Goal: Task Accomplishment & Management: Complete application form

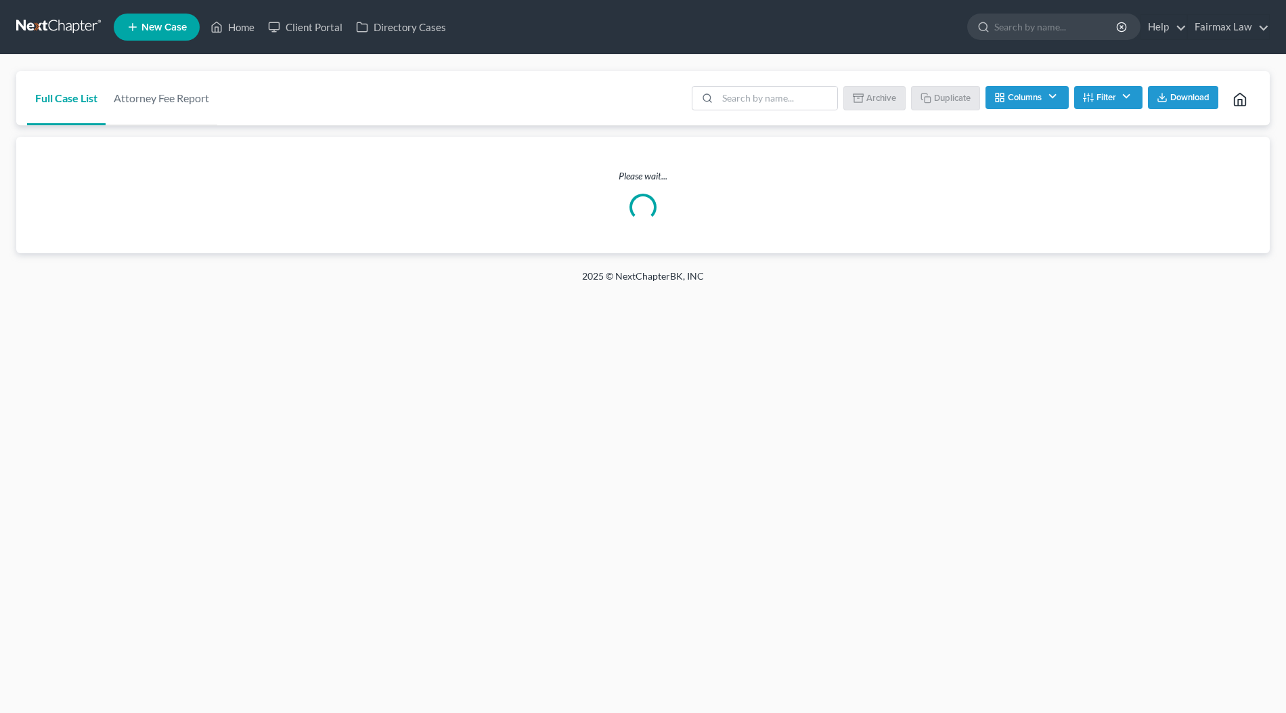
click at [373, 76] on div "Full Case List Attorney Fee Report Batch Download Archive Un-archive Duplicate …" at bounding box center [643, 98] width 1254 height 55
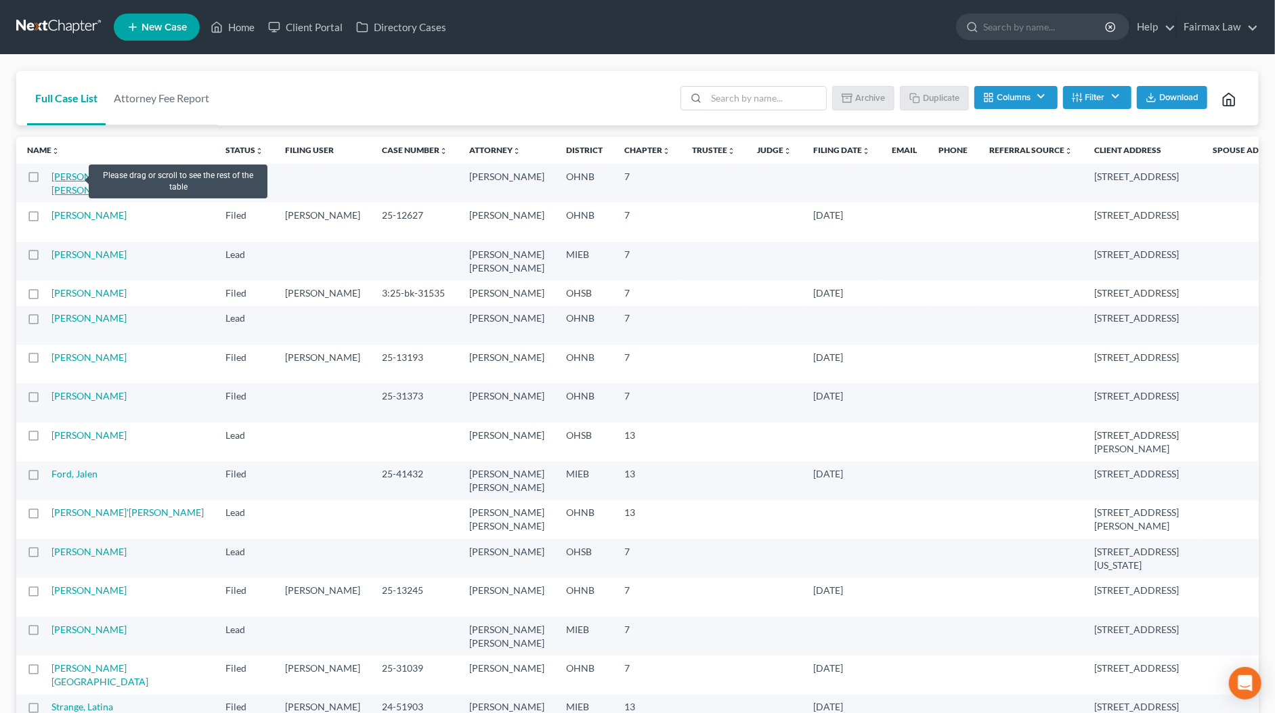
click at [72, 177] on link "Fernwalt, Brett & Cassandra" at bounding box center [93, 183] width 84 height 25
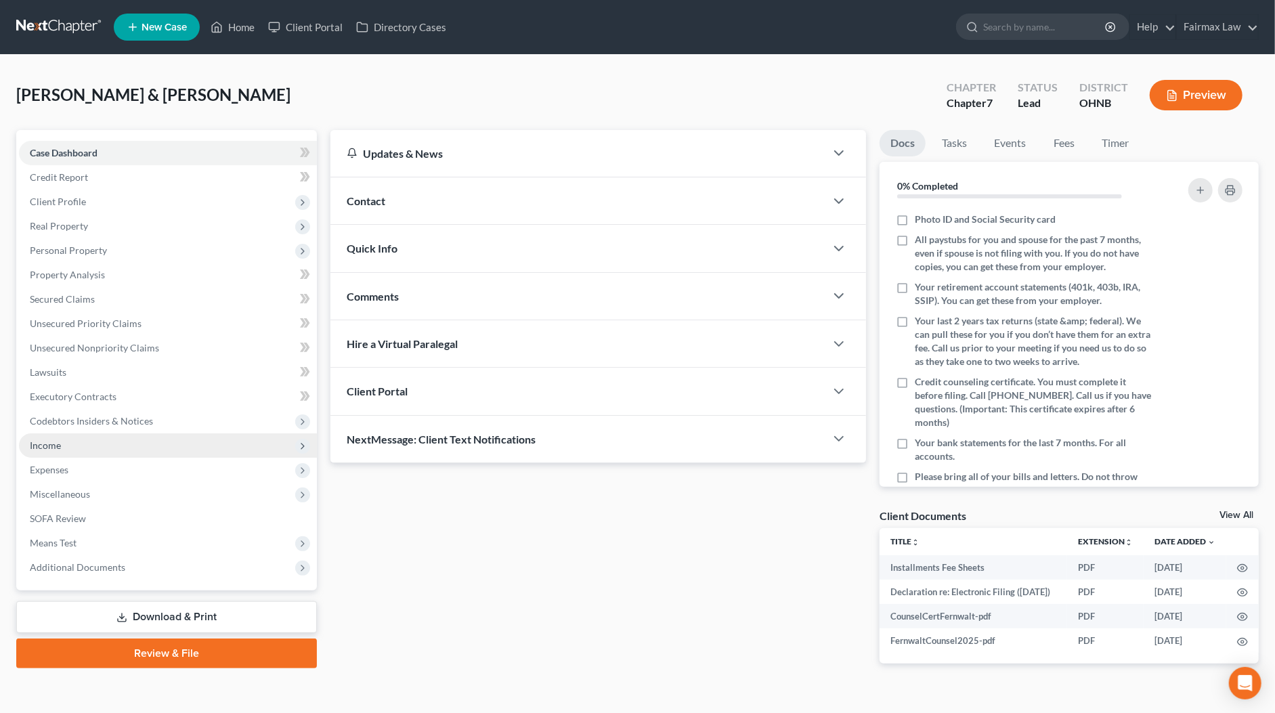
click at [60, 452] on span "Income" at bounding box center [168, 445] width 298 height 24
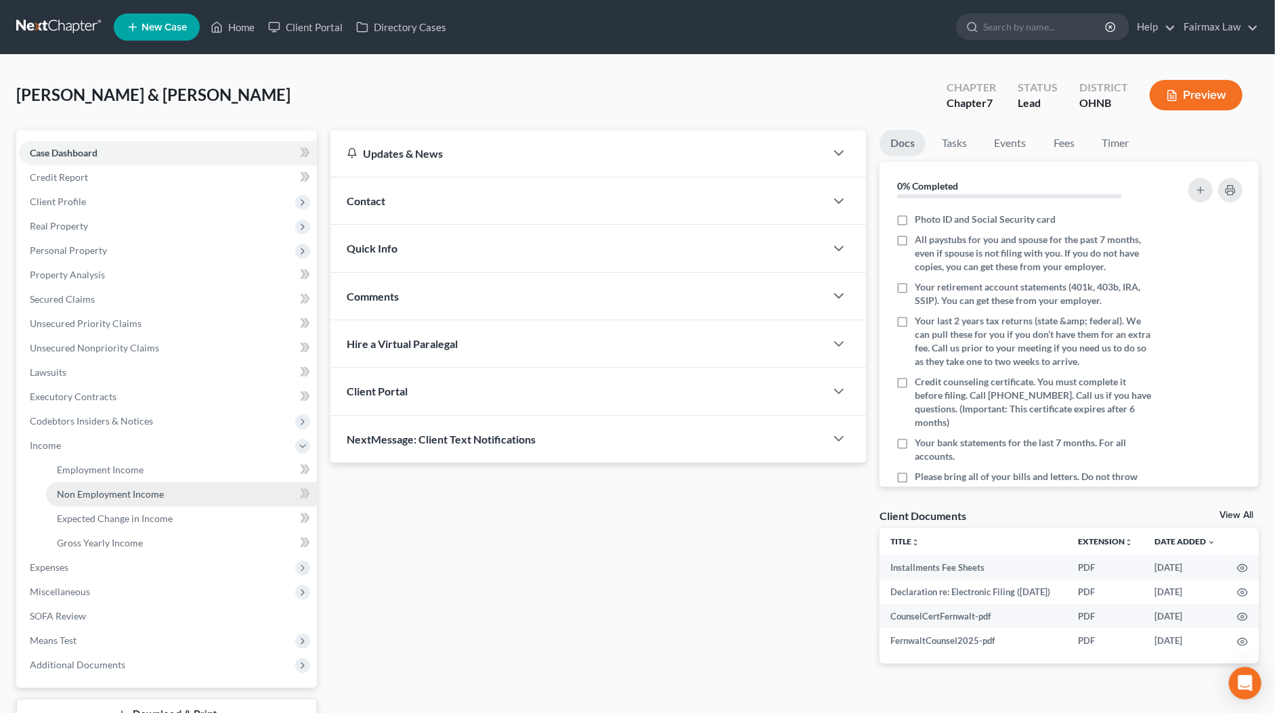
click at [96, 482] on link "Non Employment Income" at bounding box center [181, 494] width 271 height 24
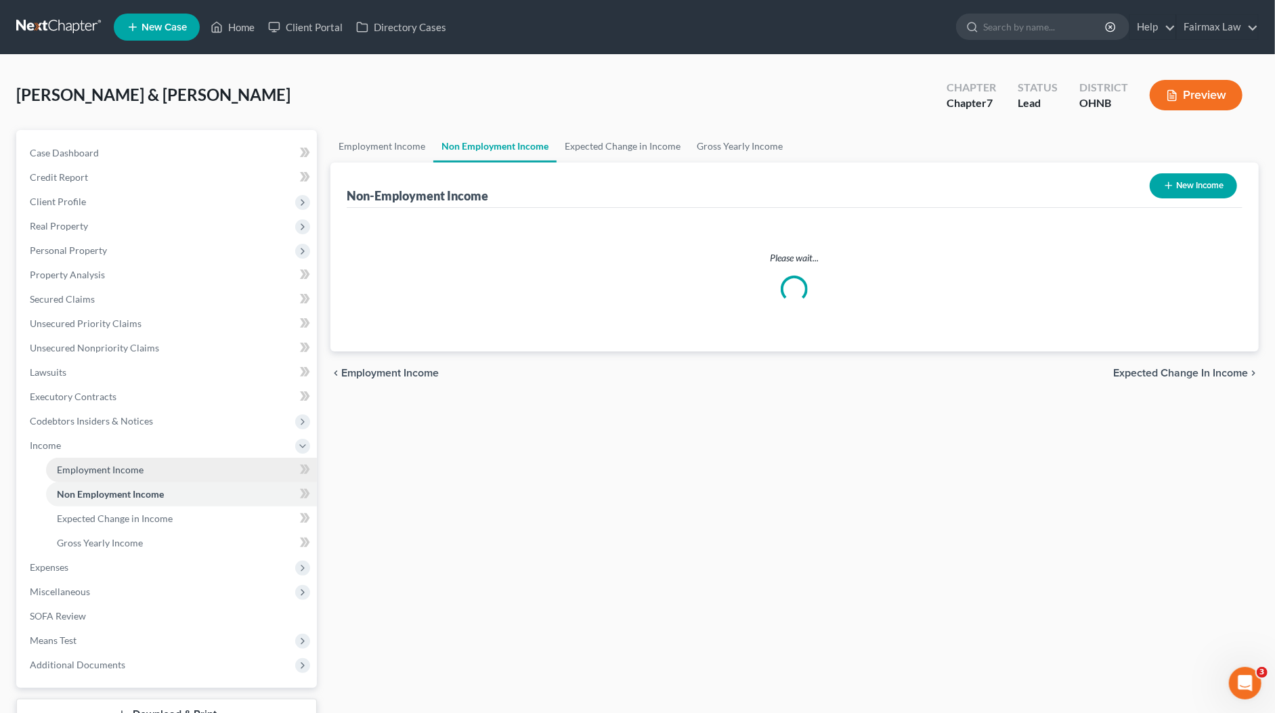
click at [101, 473] on span "Employment Income" at bounding box center [100, 470] width 87 height 12
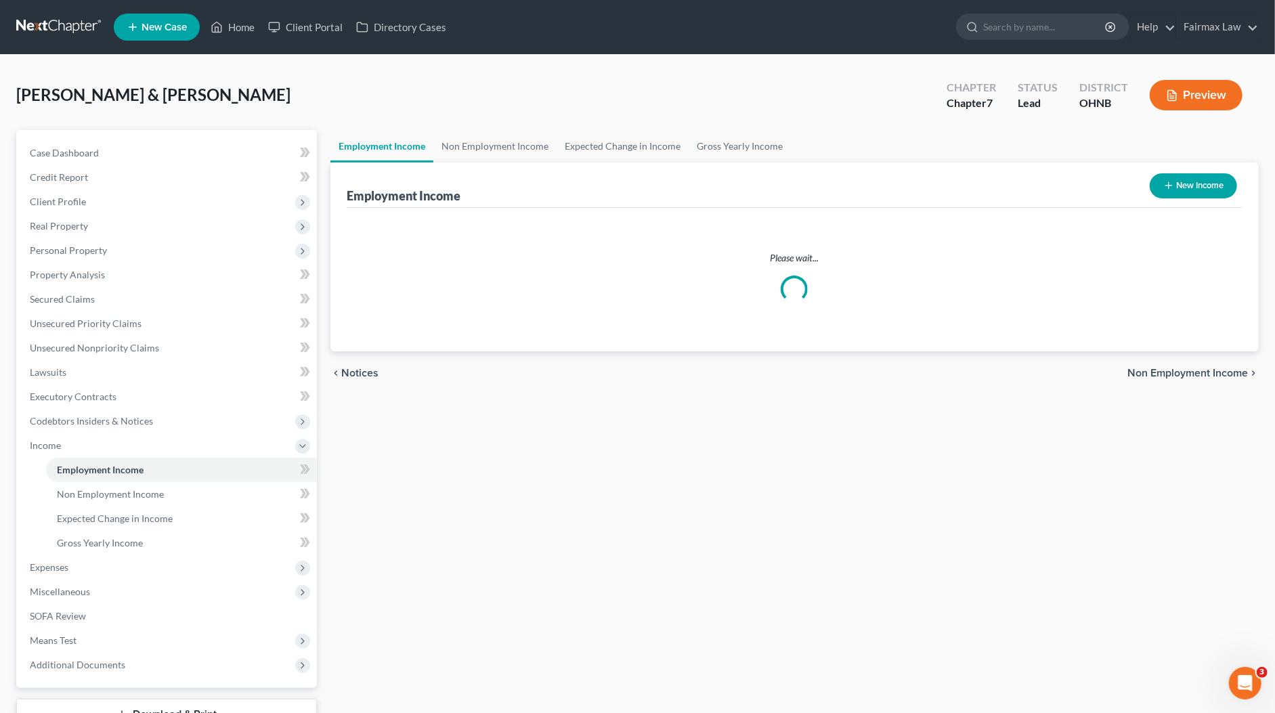
click at [1187, 191] on button "New Income" at bounding box center [1193, 185] width 87 height 25
select select "0"
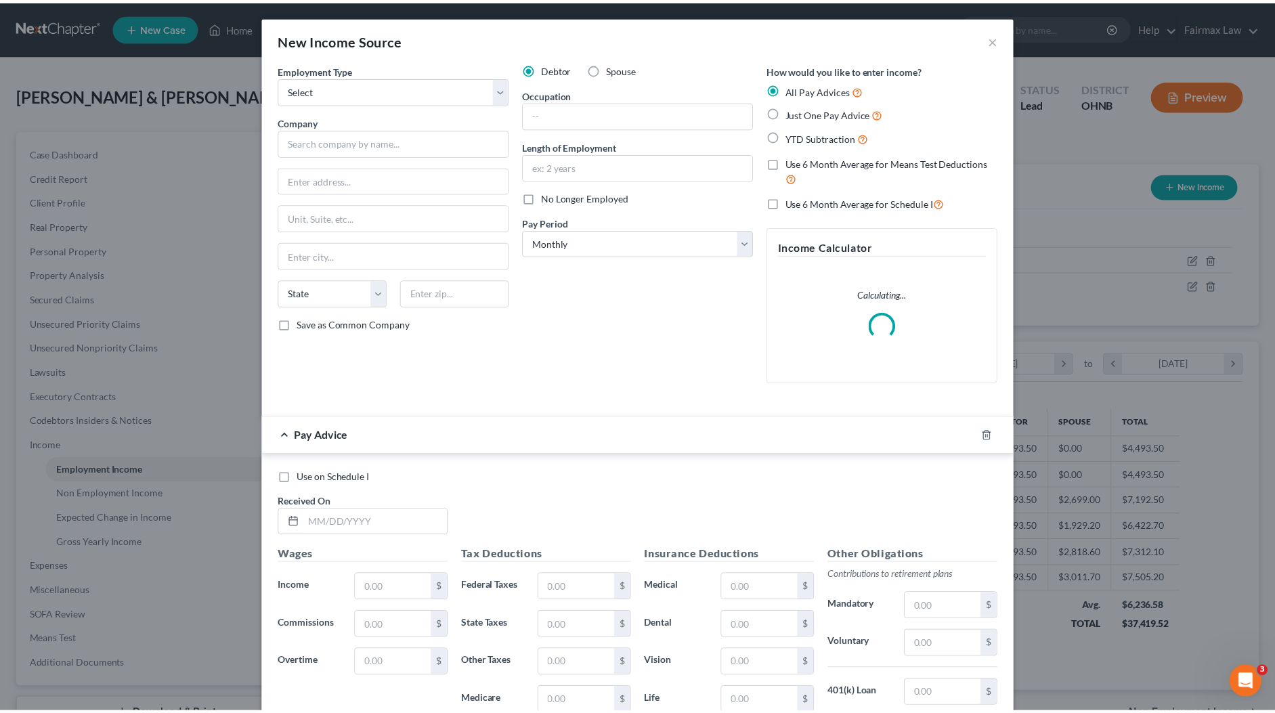
scroll to position [251, 530]
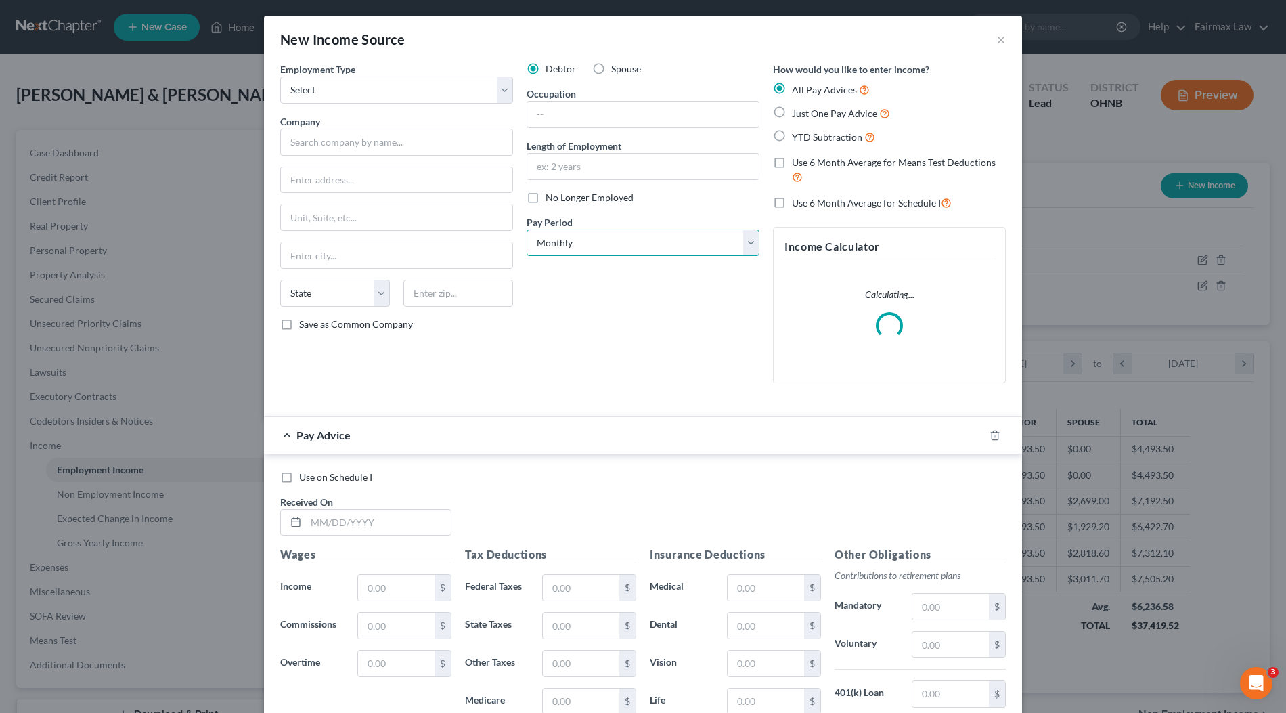
click at [560, 243] on select "Select Monthly Twice Monthly Every Other Week Weekly" at bounding box center [643, 243] width 233 height 27
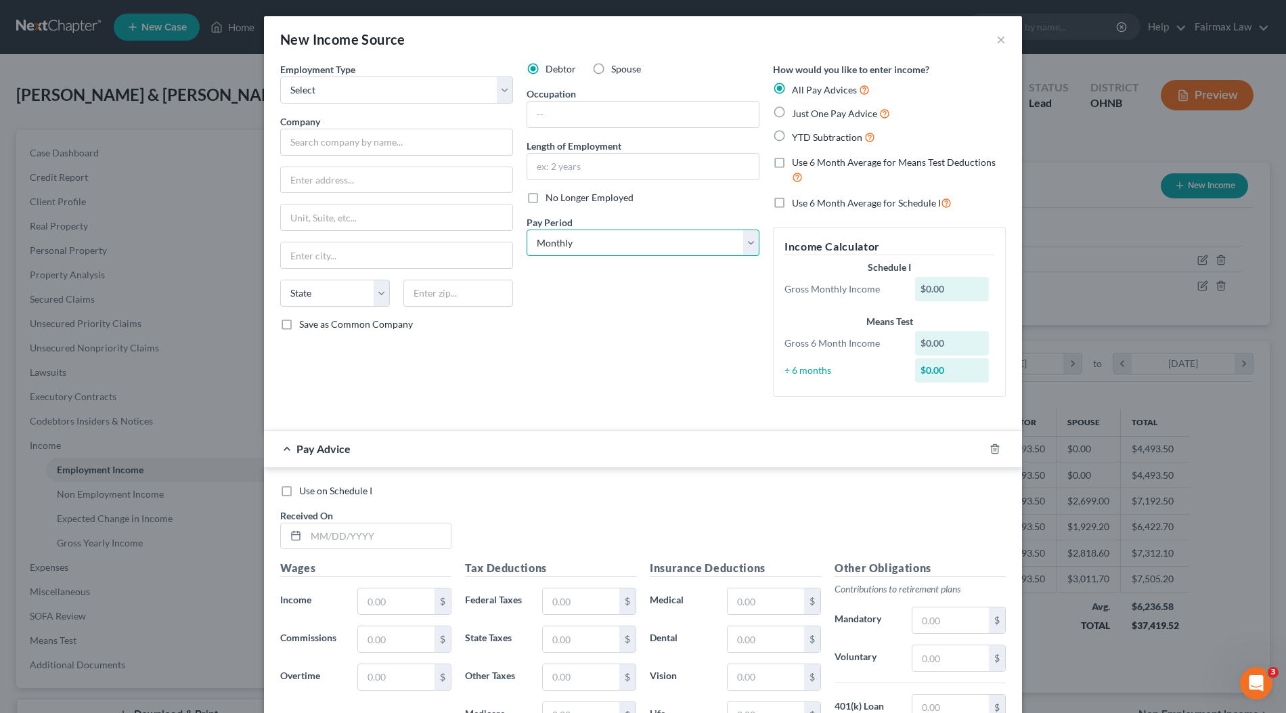
click at [631, 242] on select "Select Monthly Twice Monthly Every Other Week Weekly" at bounding box center [643, 243] width 233 height 27
click at [580, 252] on select "Select Monthly Twice Monthly Every Other Week Weekly" at bounding box center [643, 243] width 233 height 27
click at [997, 36] on button "×" at bounding box center [1001, 39] width 9 height 16
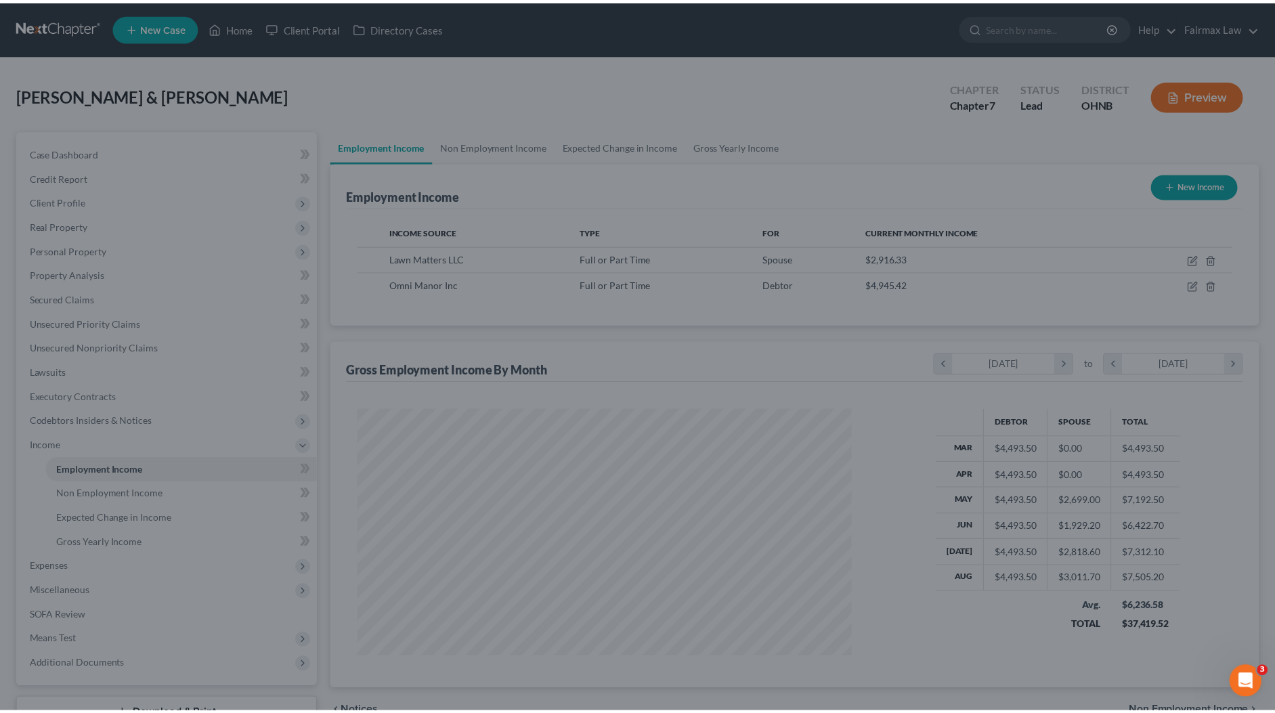
scroll to position [676847, 676570]
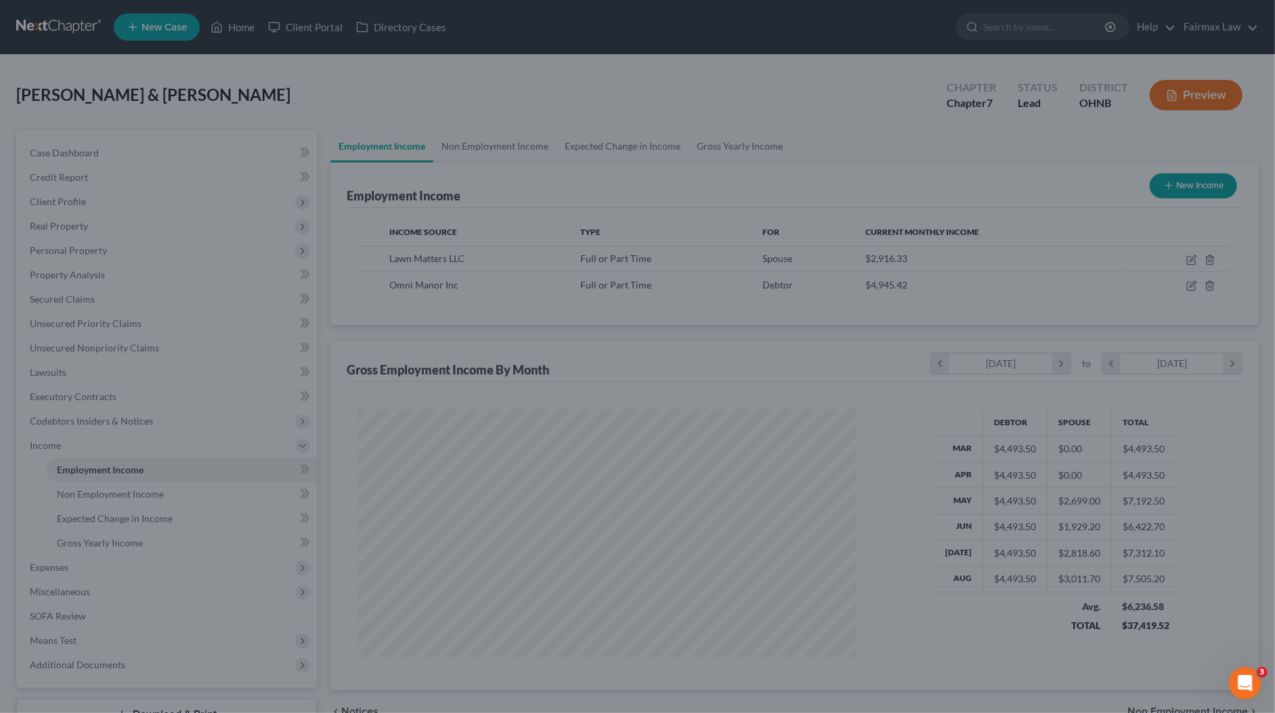
click at [680, 91] on div "Fernwalt, Brett & Cassandra Upgraded Chapter Chapter 7 Status Lead District OHN…" at bounding box center [637, 100] width 1242 height 59
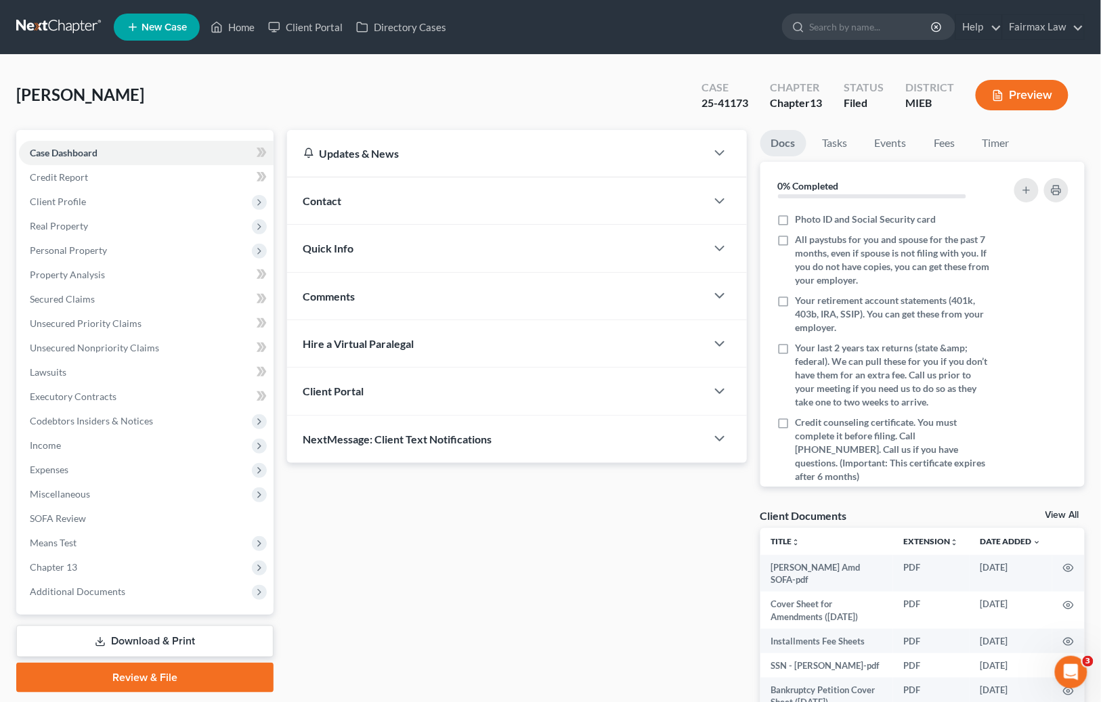
click at [178, 93] on div "[PERSON_NAME] Upgraded Case 25-41173 Chapter Chapter 13 Status Filed District M…" at bounding box center [550, 100] width 1068 height 59
drag, startPoint x: 118, startPoint y: 100, endPoint x: -2, endPoint y: 102, distance: 119.9
click at [0, 102] on html "Home New Case Client Portal Directory Cases Fairmax Law [EMAIL_ADDRESS][DOMAIN_…" at bounding box center [550, 424] width 1101 height 848
copy span "[PERSON_NAME]"
click at [188, 139] on div "Case Dashboard Payments Invoices Payments Payments Credit Report Client Profile…" at bounding box center [144, 372] width 257 height 485
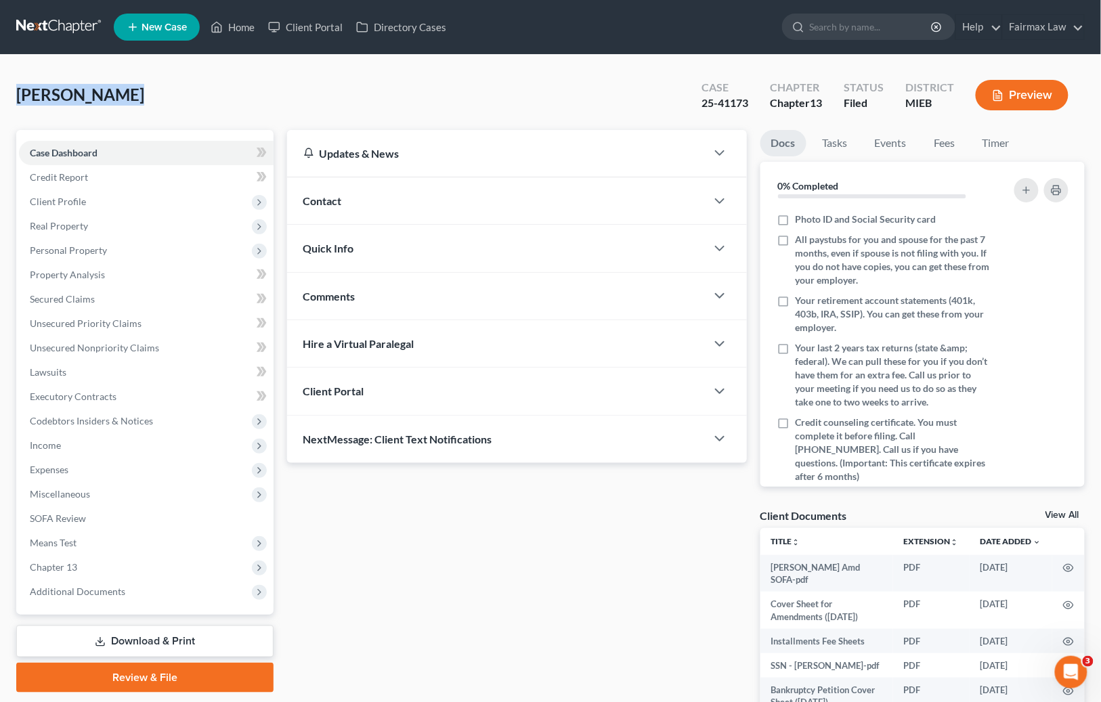
drag, startPoint x: 132, startPoint y: 90, endPoint x: 14, endPoint y: 95, distance: 117.9
click at [14, 95] on div "[PERSON_NAME] Upgraded Case 25-41173 Chapter Chapter 13 Status Filed District M…" at bounding box center [550, 439] width 1101 height 769
copy span "[PERSON_NAME]"
